Goal: Task Accomplishment & Management: Complete application form

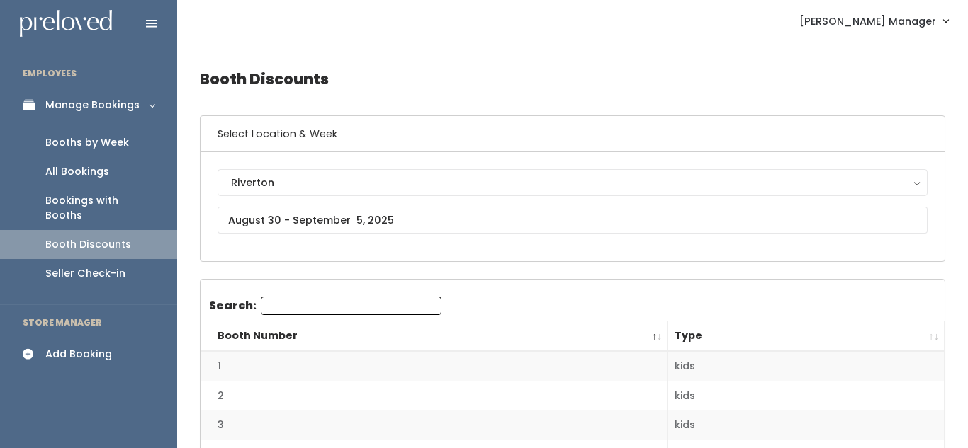
click at [75, 146] on div "Booths by Week" at bounding box center [87, 142] width 84 height 15
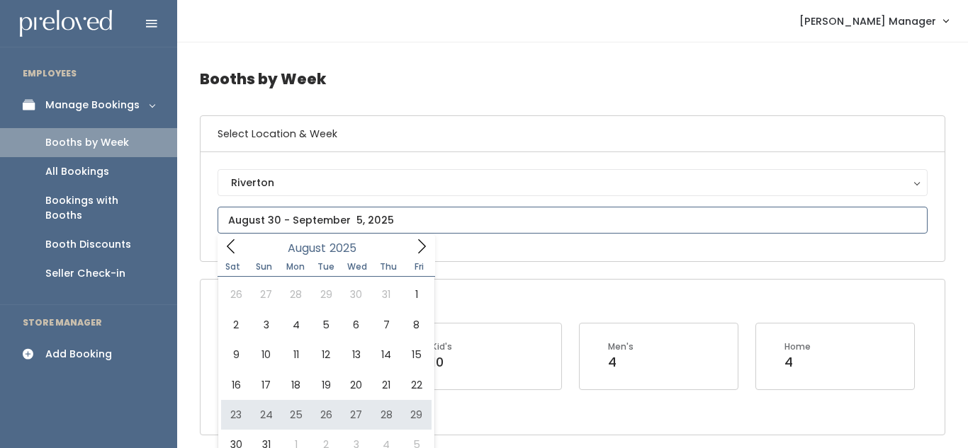
type input "August 23 to August 29"
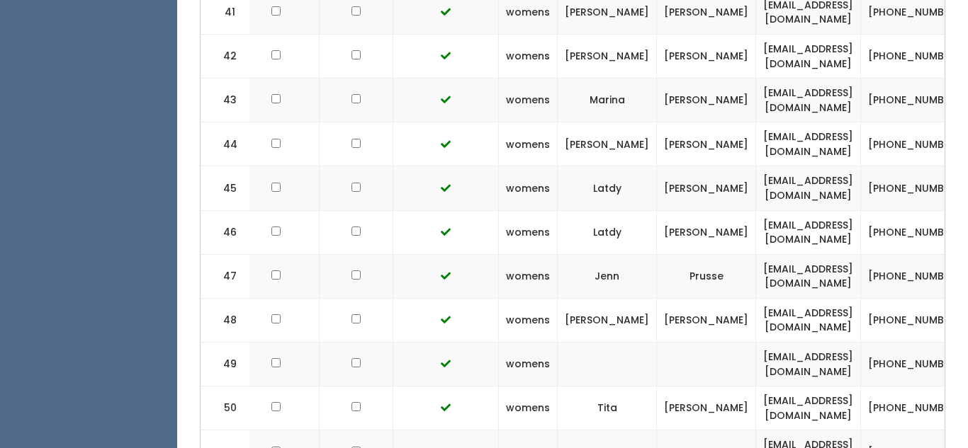
scroll to position [0, 313]
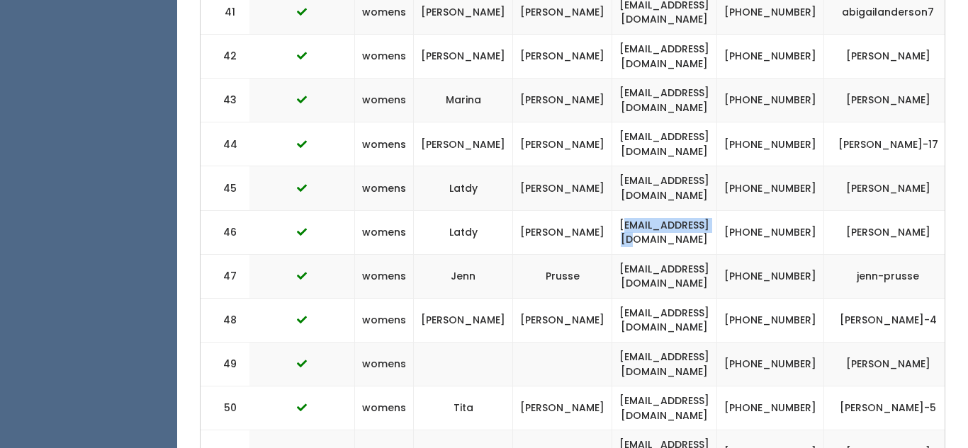
drag, startPoint x: 694, startPoint y: 89, endPoint x: 577, endPoint y: 82, distance: 117.8
click at [612, 210] on td "[EMAIL_ADDRESS][DOMAIN_NAME]" at bounding box center [664, 232] width 105 height 44
click at [612, 210] on td "latdy@hotmail.com" at bounding box center [664, 232] width 105 height 44
drag, startPoint x: 572, startPoint y: 87, endPoint x: 701, endPoint y: 81, distance: 128.4
click at [701, 210] on td "[EMAIL_ADDRESS][DOMAIN_NAME]" at bounding box center [664, 232] width 105 height 44
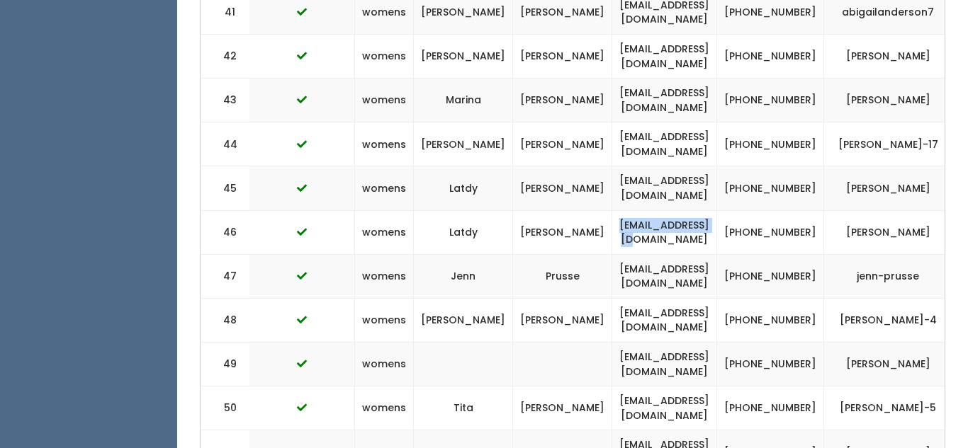
copy td "[EMAIL_ADDRESS][DOMAIN_NAME]"
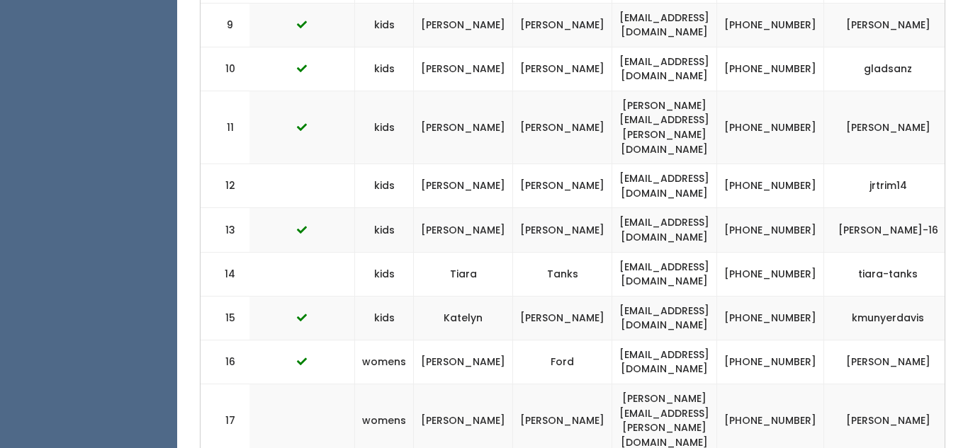
scroll to position [0, 0]
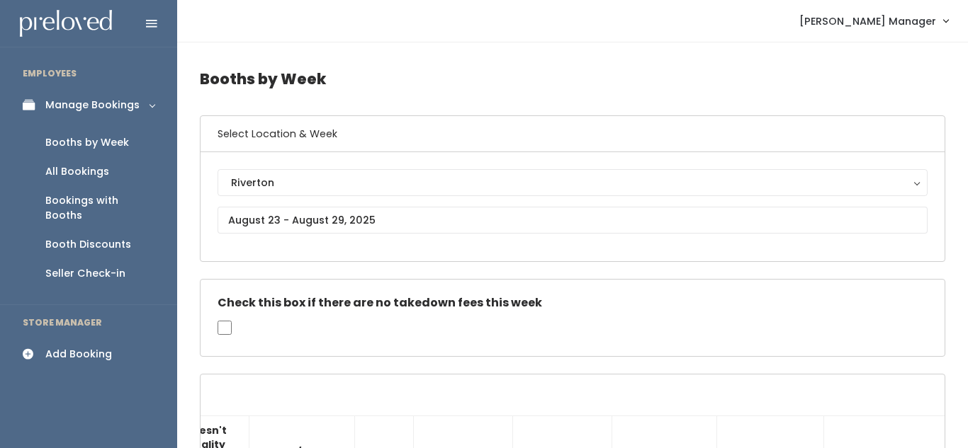
click at [107, 139] on div "Booths by Week" at bounding box center [87, 142] width 84 height 15
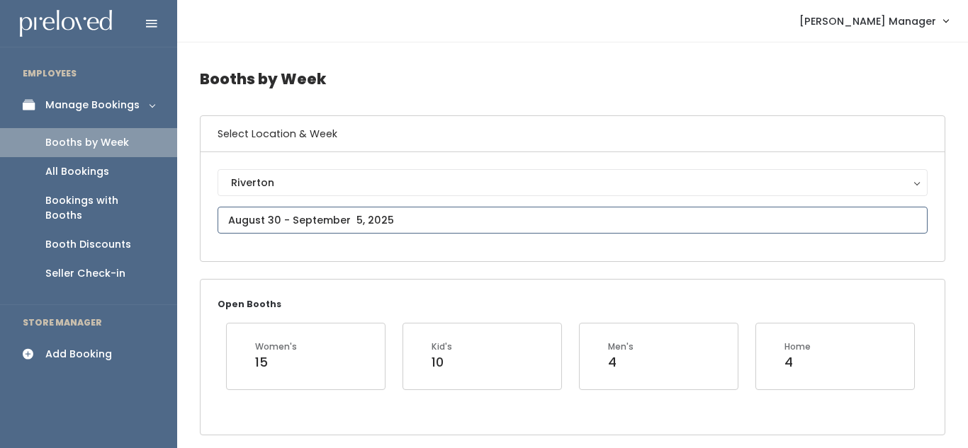
click at [301, 217] on input "text" at bounding box center [572, 220] width 710 height 27
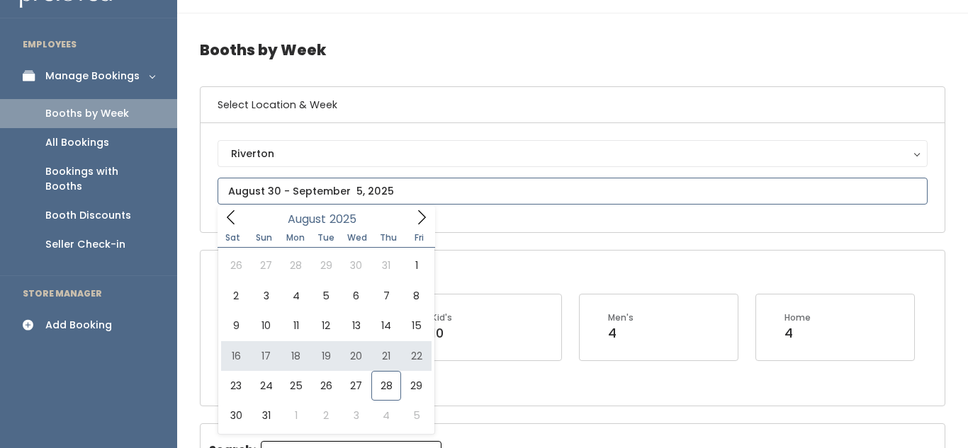
scroll to position [38, 0]
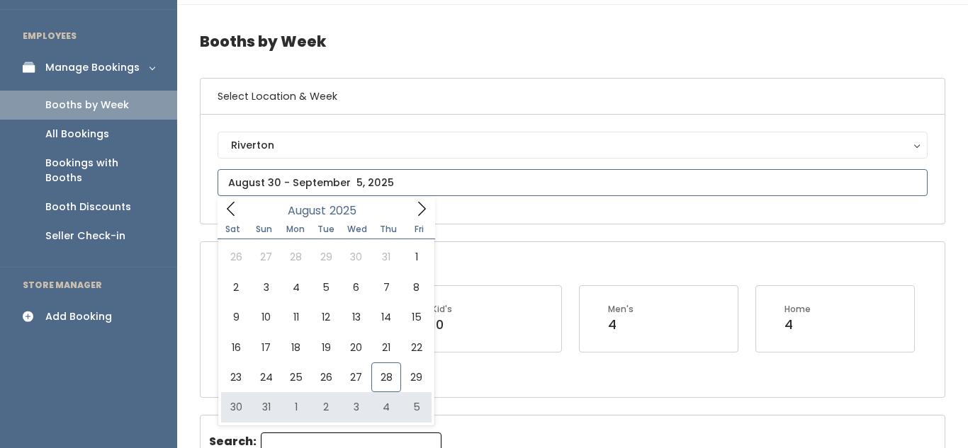
type input "August 30 to September 5"
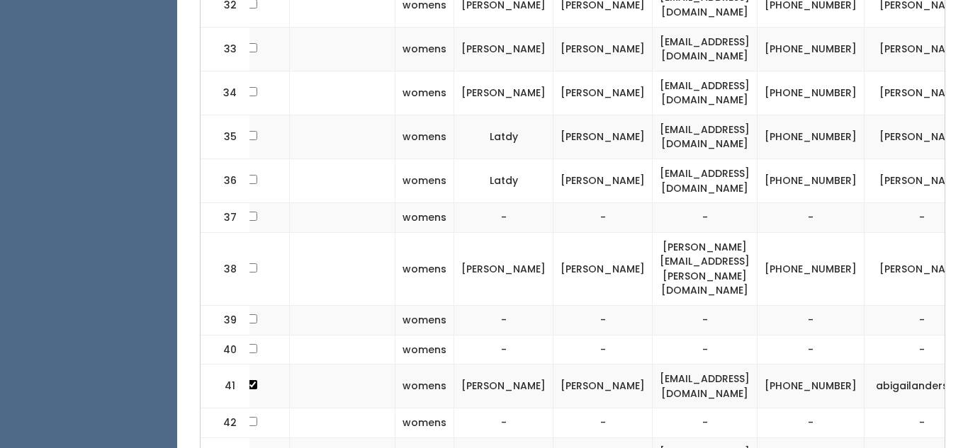
scroll to position [0, 315]
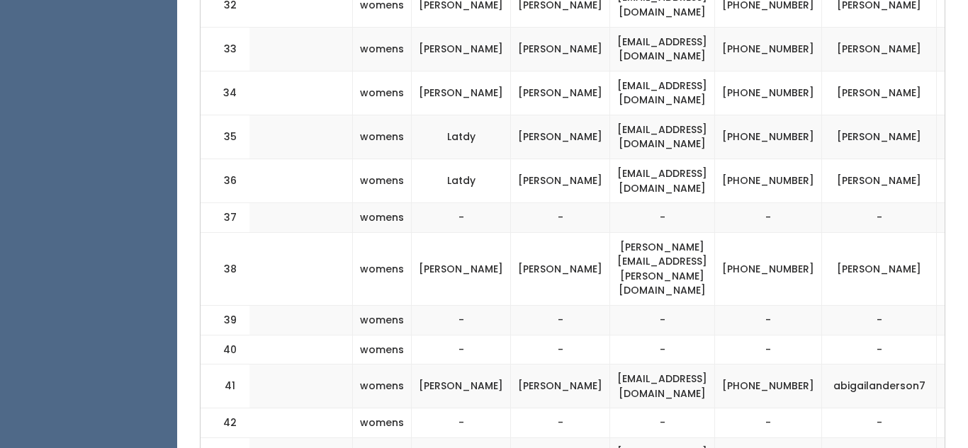
click at [959, 132] on span "button" at bounding box center [962, 136] width 6 height 9
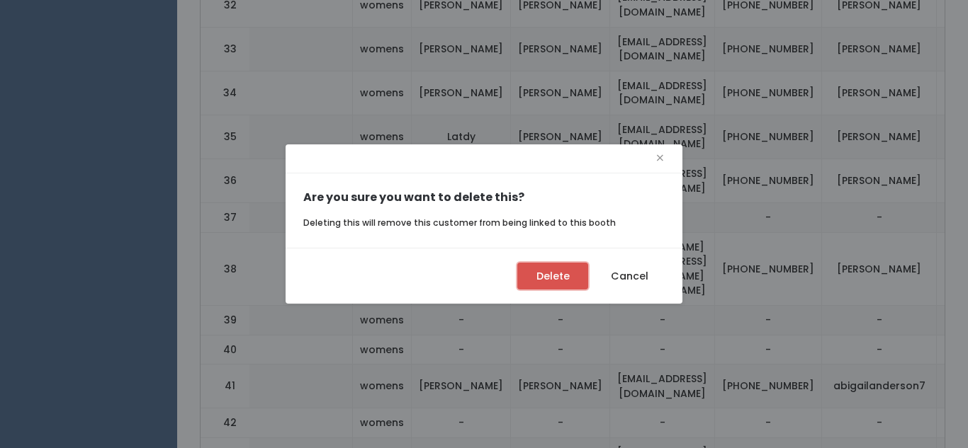
click at [538, 276] on button "Delete" at bounding box center [552, 276] width 71 height 27
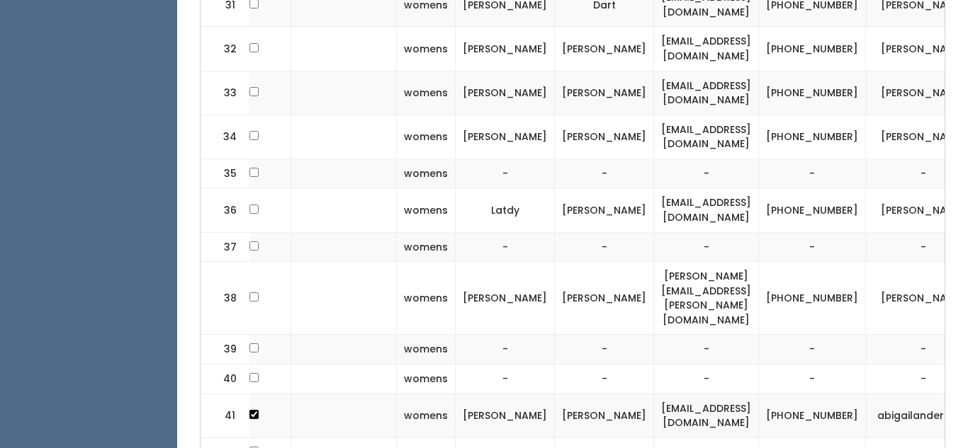
scroll to position [0, 315]
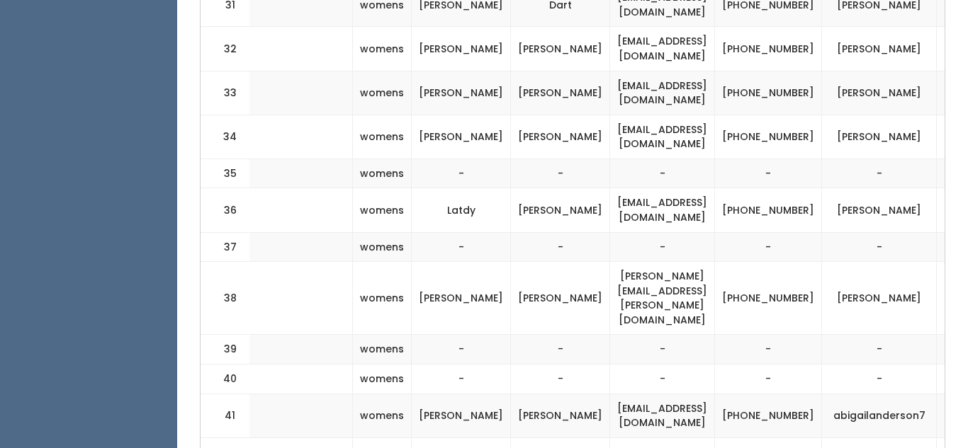
click at [953, 201] on button "button" at bounding box center [962, 210] width 18 height 18
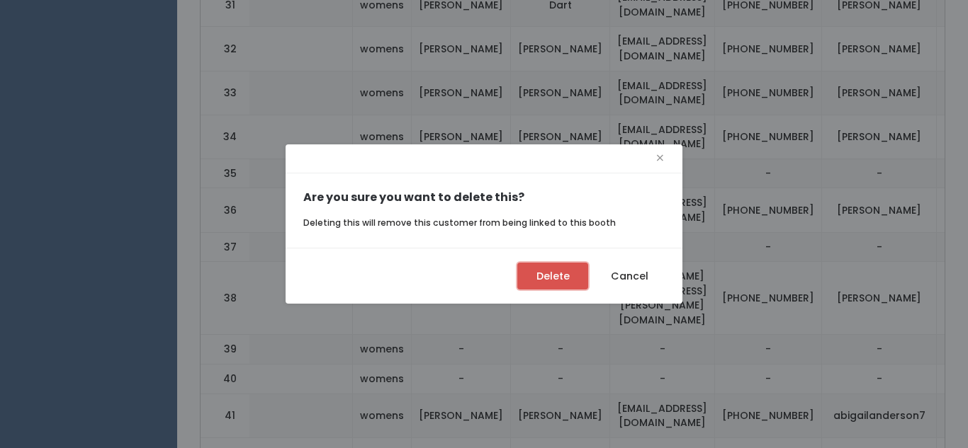
click at [555, 281] on button "Delete" at bounding box center [552, 276] width 71 height 27
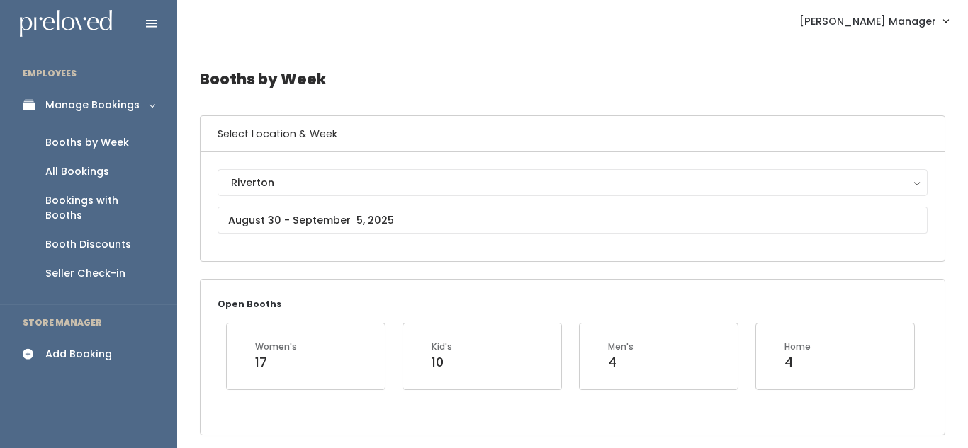
click at [47, 347] on div "Add Booking" at bounding box center [78, 354] width 67 height 15
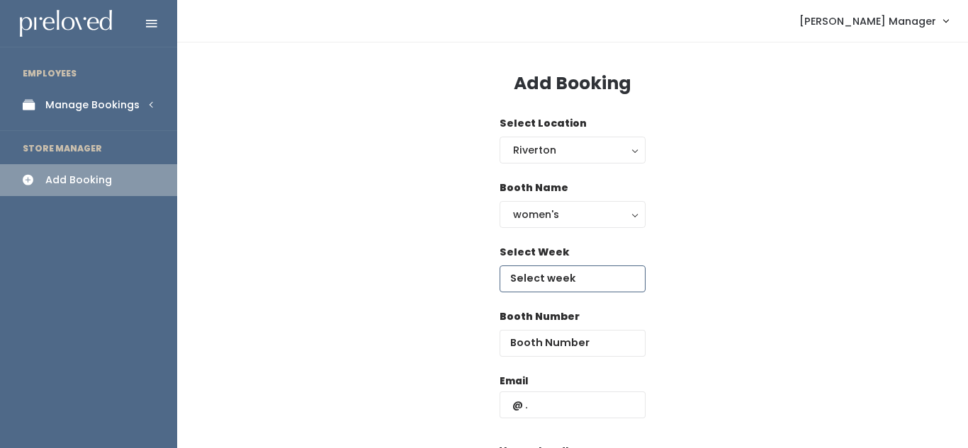
click at [590, 271] on input "text" at bounding box center [572, 279] width 146 height 27
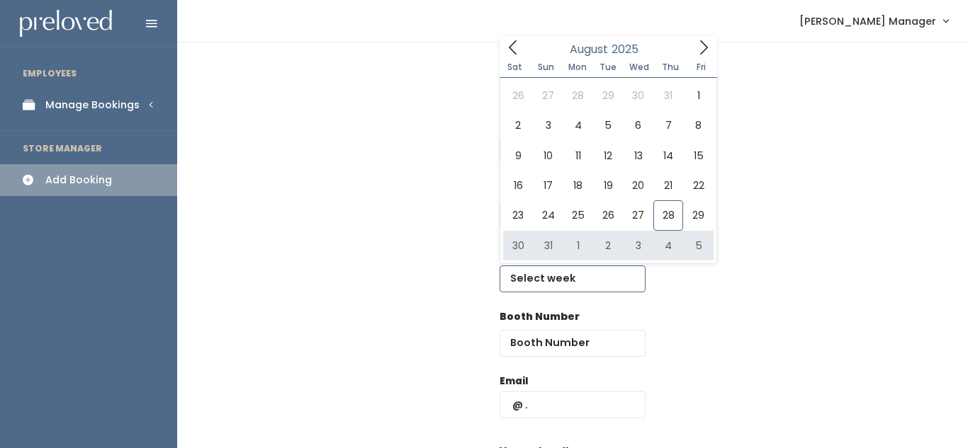
type input "August 30 to September 5"
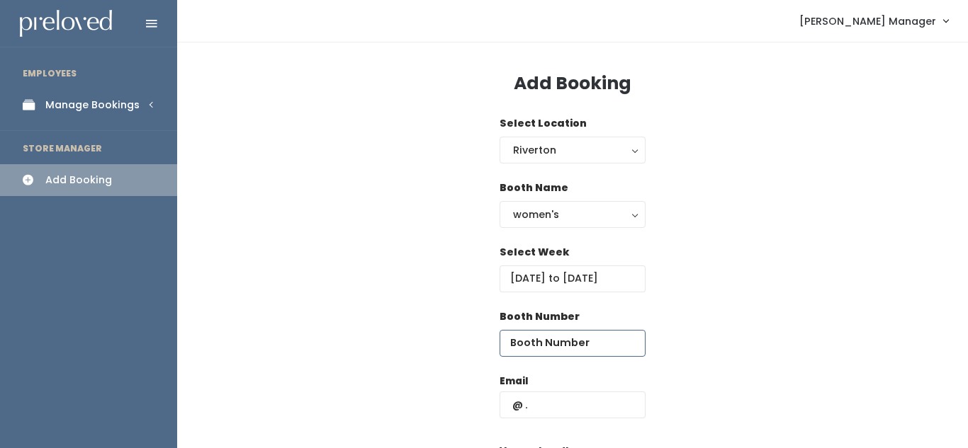
click at [539, 353] on input "number" at bounding box center [572, 343] width 146 height 27
type input "45"
click at [556, 408] on input "text" at bounding box center [572, 405] width 146 height 27
paste input "latdy@hotmail.com"
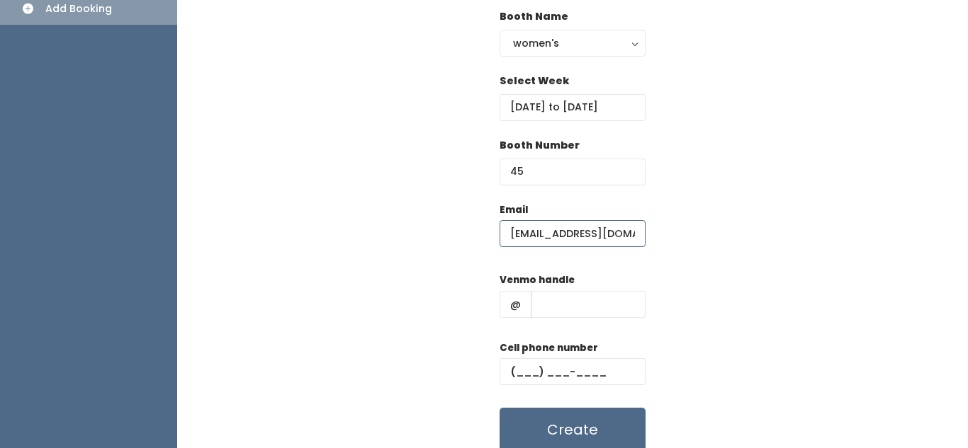
scroll to position [174, 0]
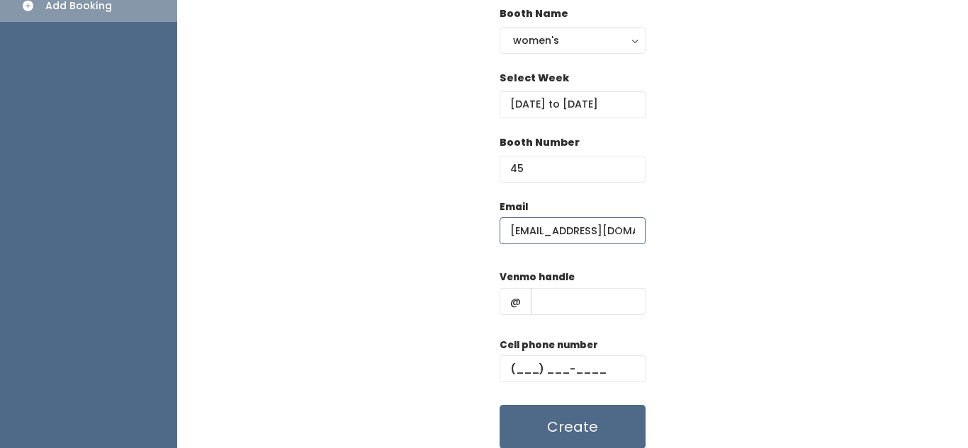
type input "latdy@hotmail.com"
click at [598, 298] on input "text" at bounding box center [588, 301] width 115 height 27
type input "xxx"
click at [534, 367] on input "text" at bounding box center [572, 369] width 146 height 27
type input "(111) 111-1111"
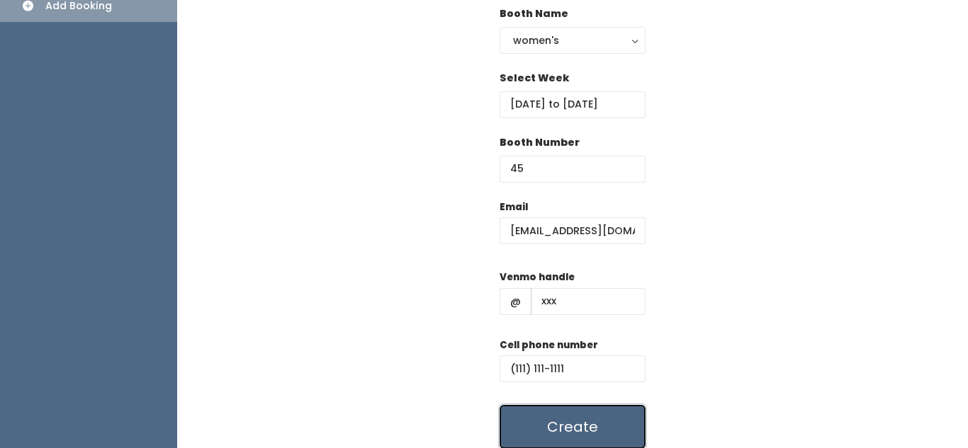
click at [553, 419] on button "Create" at bounding box center [572, 427] width 146 height 44
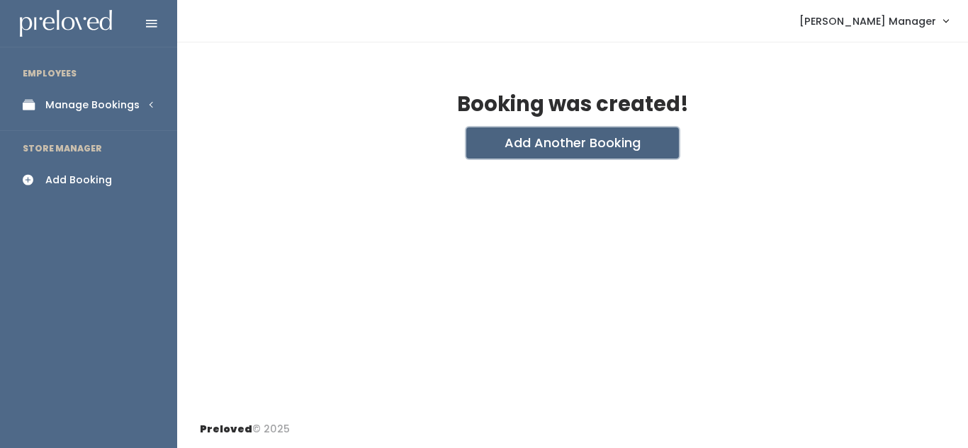
click at [530, 152] on button "Add Another Booking" at bounding box center [572, 143] width 213 height 31
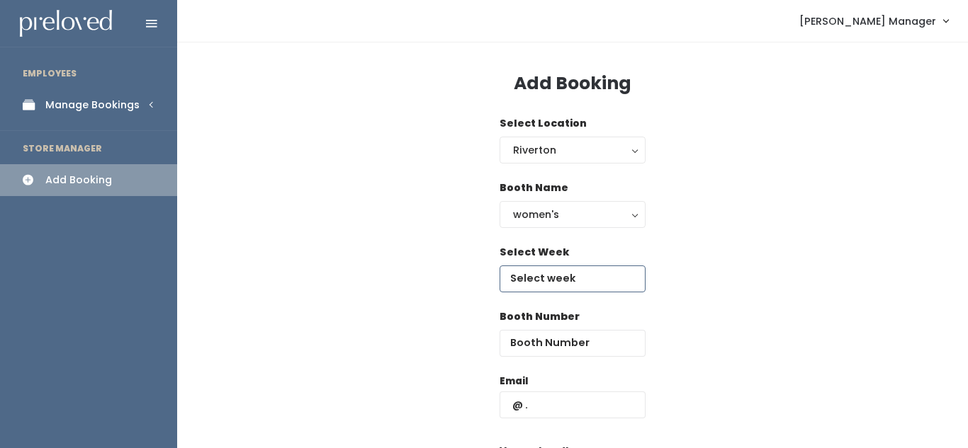
click at [553, 276] on input "text" at bounding box center [572, 279] width 146 height 27
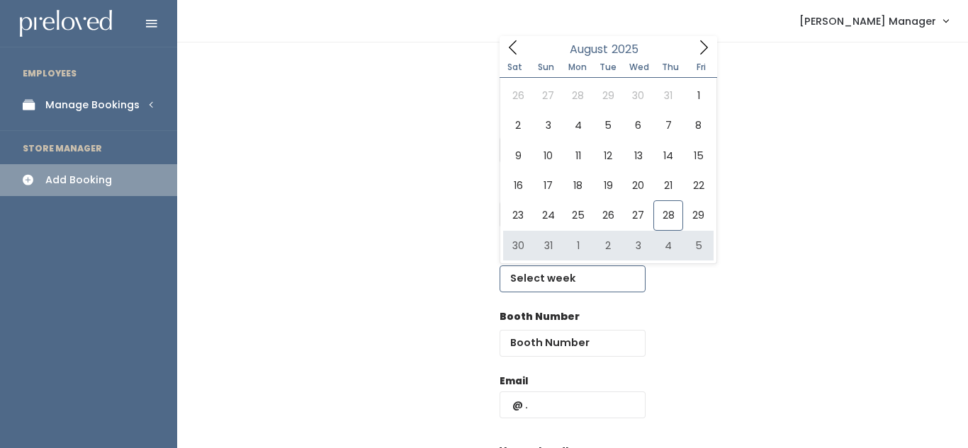
type input "[DATE] to [DATE]"
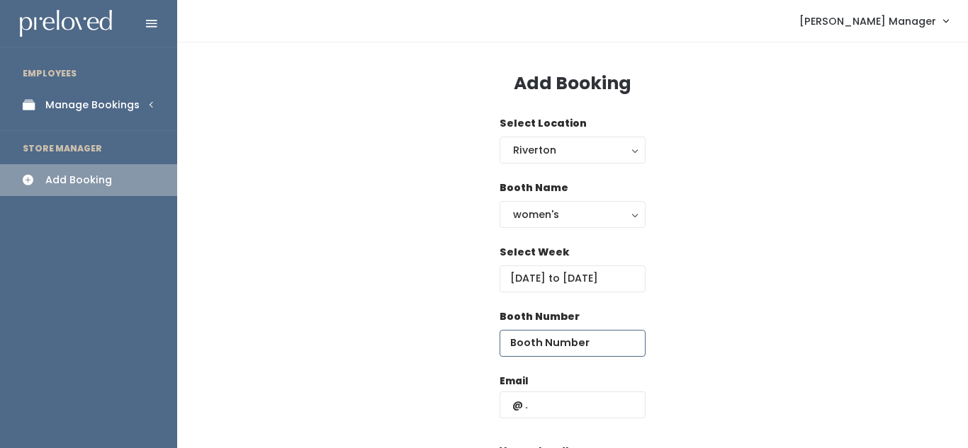
click at [556, 353] on input "number" at bounding box center [572, 343] width 146 height 27
type input "46"
click at [555, 402] on input "text" at bounding box center [572, 405] width 146 height 27
paste input "latdy@hotmail.com"
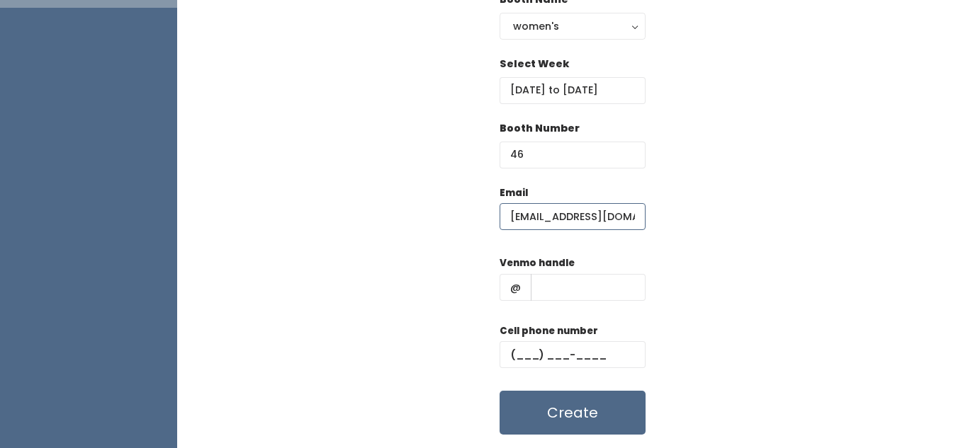
scroll to position [193, 0]
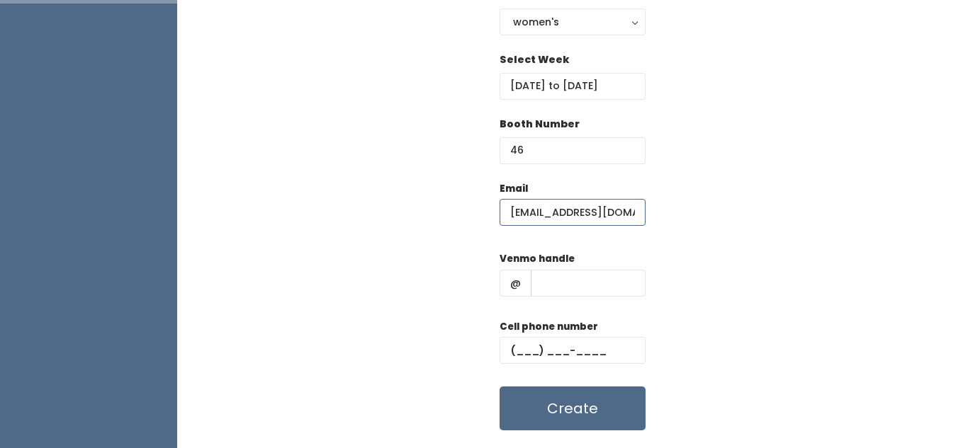
type input "latdy@hotmail.com"
click at [551, 280] on input "text" at bounding box center [588, 283] width 115 height 27
type input "zzz"
click at [536, 349] on input "text" at bounding box center [572, 350] width 146 height 27
type input "(111) 111-1111"
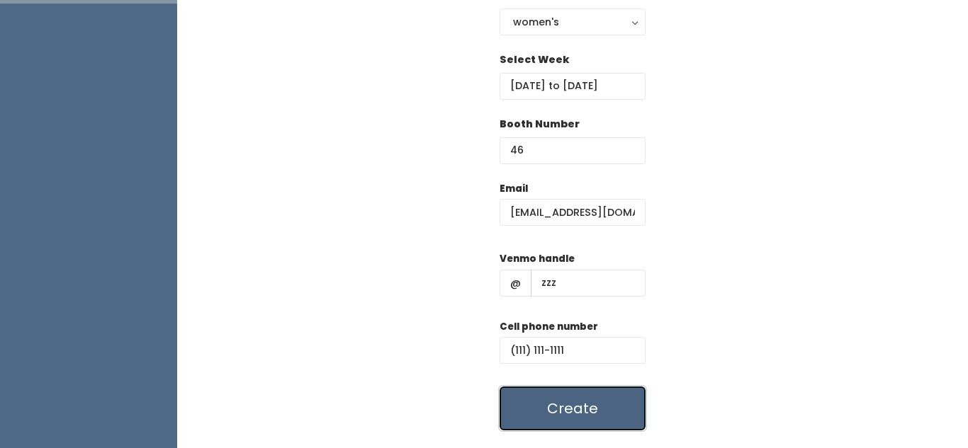
click at [537, 417] on button "Create" at bounding box center [572, 409] width 146 height 44
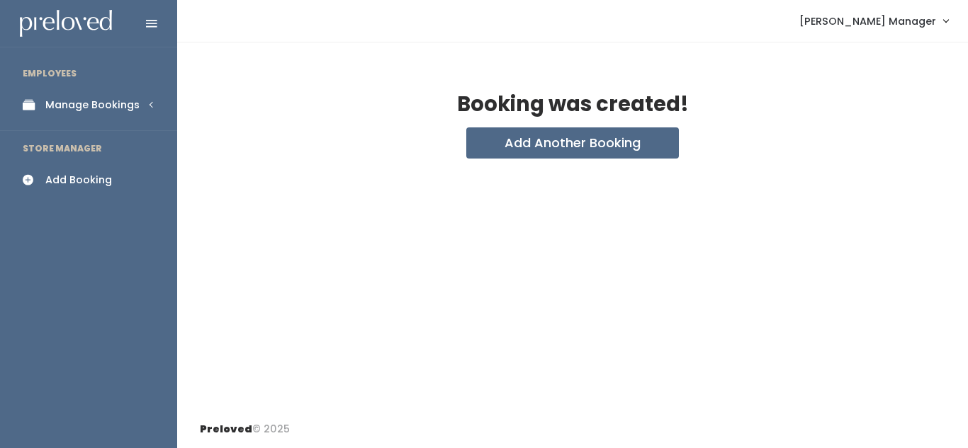
click at [98, 110] on div "Manage Bookings" at bounding box center [92, 105] width 94 height 15
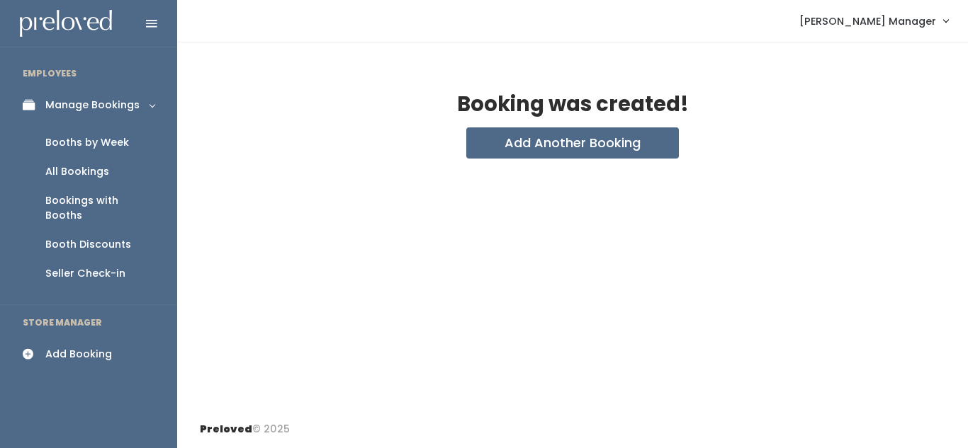
click at [94, 142] on div "Booths by Week" at bounding box center [87, 142] width 84 height 15
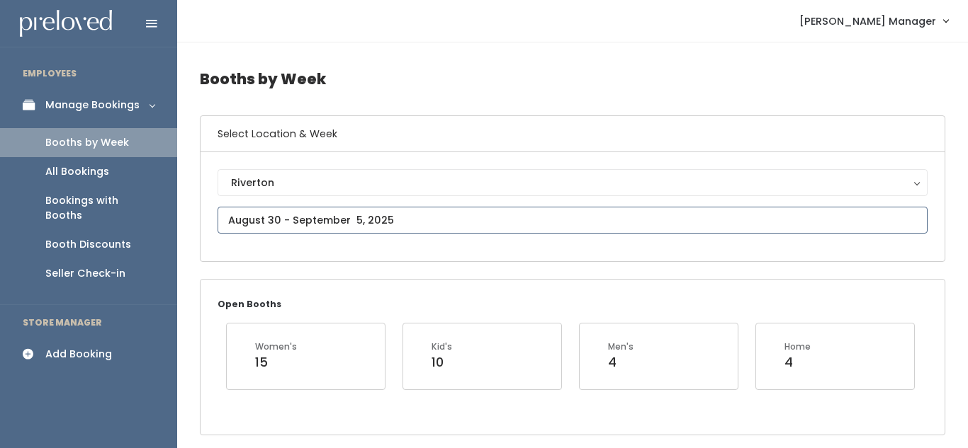
click at [288, 215] on input "text" at bounding box center [572, 220] width 710 height 27
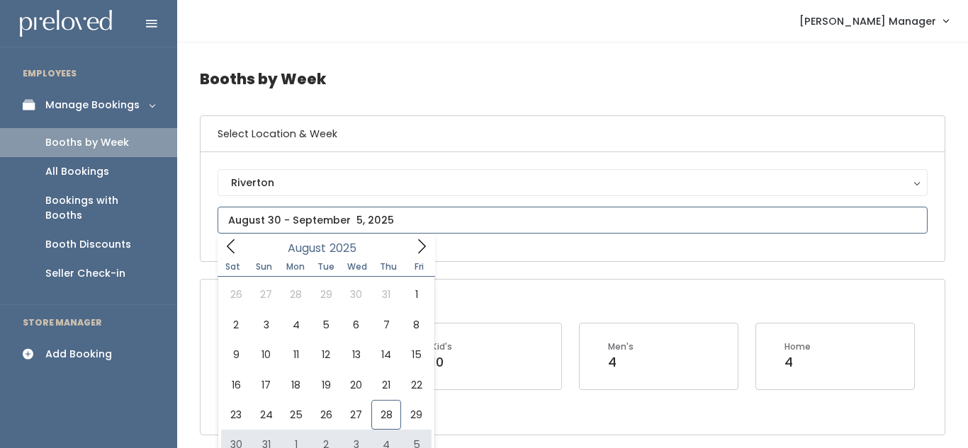
type input "[DATE] to [DATE]"
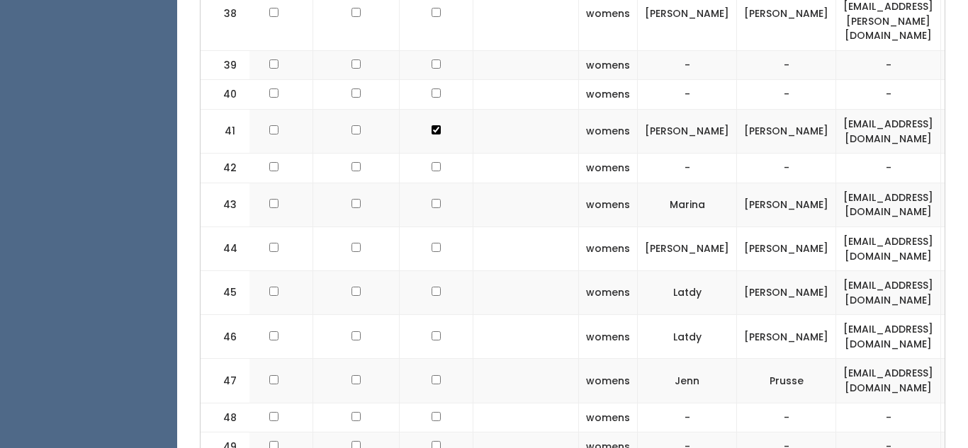
scroll to position [0, 91]
